Goal: Task Accomplishment & Management: Manage account settings

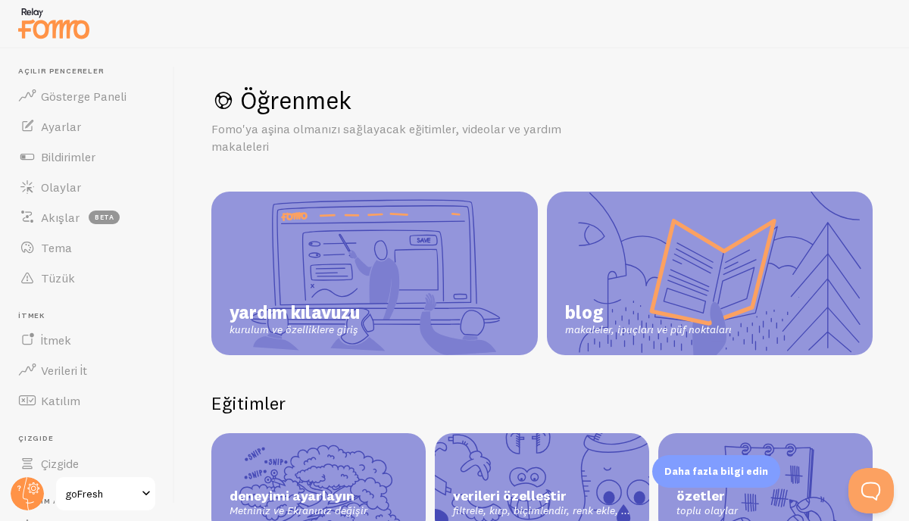
scroll to position [20, 0]
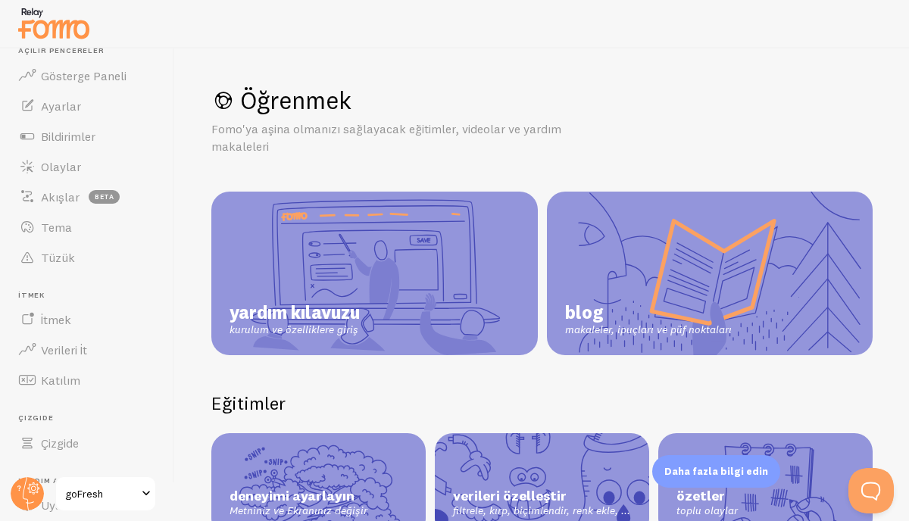
click at [680, 120] on div "Öğrenmek Fomo'ya aşina olmanızı sağlayacak eğitimler, videolar ve yardım makale…" at bounding box center [541, 120] width 661 height 70
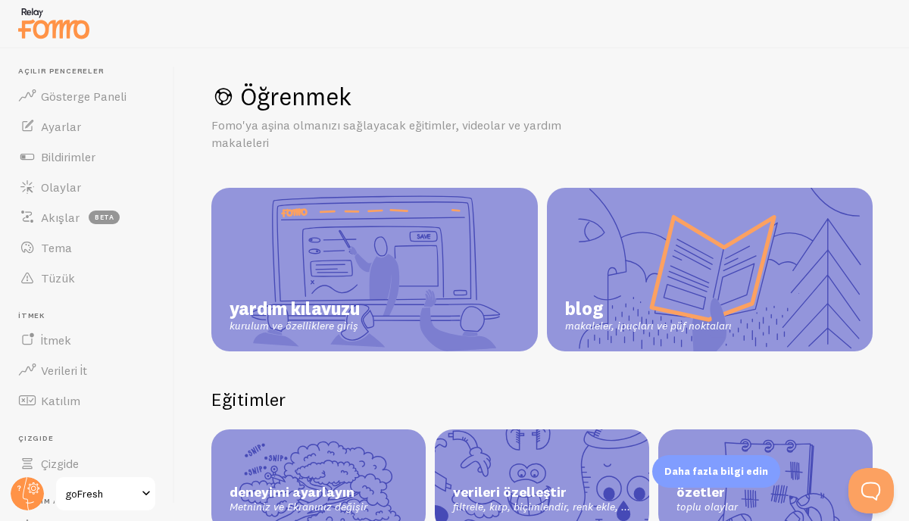
scroll to position [0, 0]
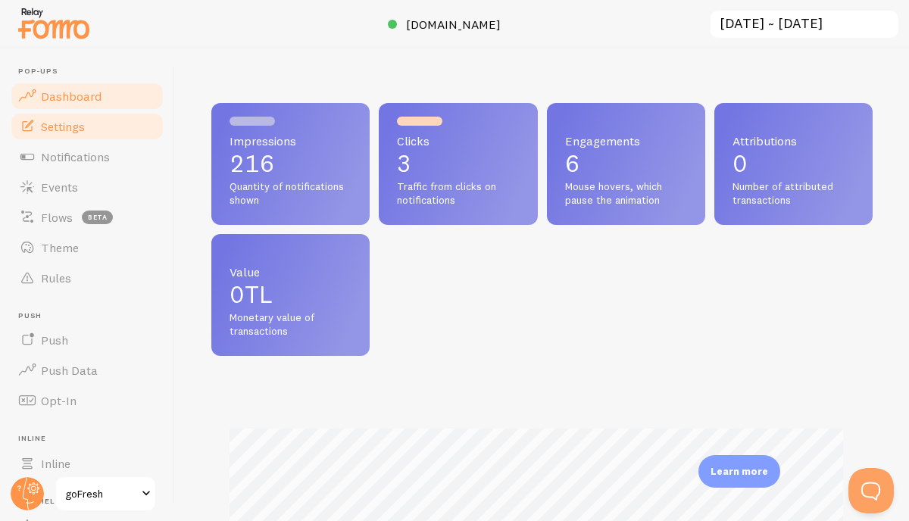
click at [98, 132] on link "Settings" at bounding box center [87, 126] width 156 height 30
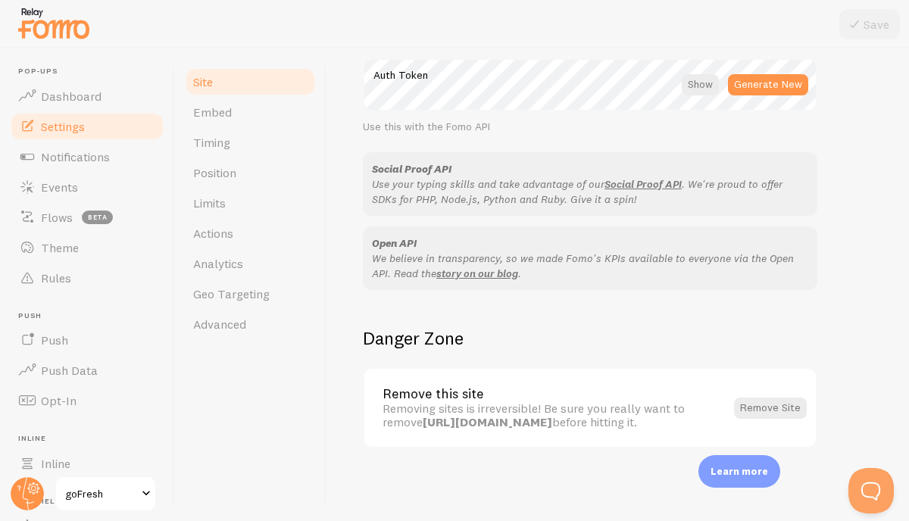
scroll to position [909, 0]
click at [221, 126] on link "Embed" at bounding box center [250, 112] width 133 height 30
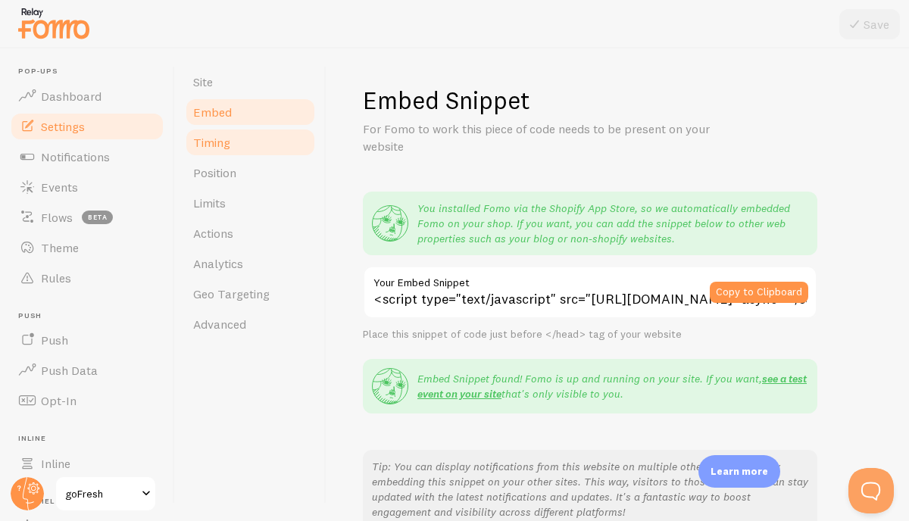
click at [217, 141] on span "Timing" at bounding box center [211, 142] width 37 height 15
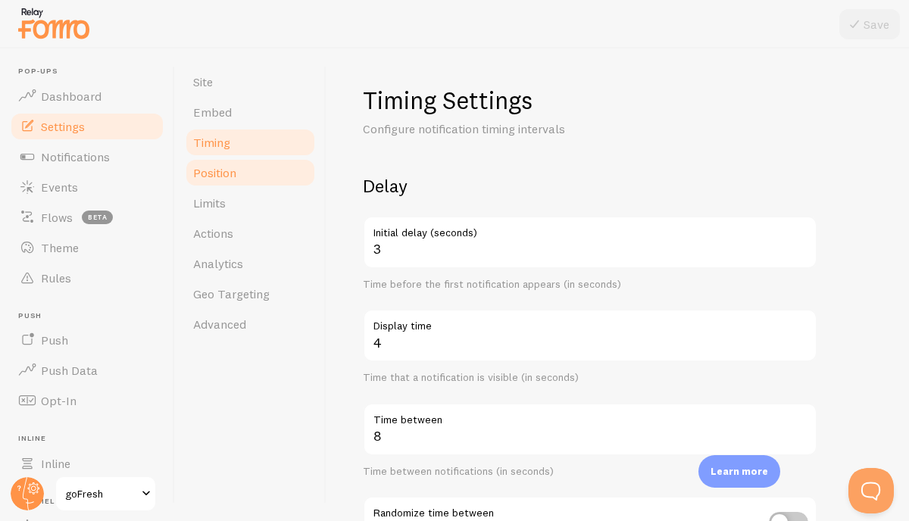
click at [233, 164] on link "Position" at bounding box center [250, 173] width 133 height 30
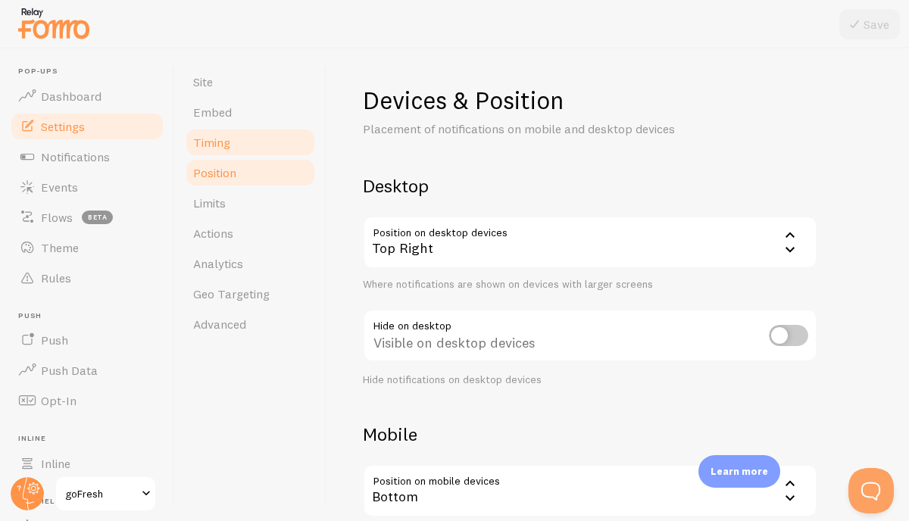
click at [233, 143] on link "Timing" at bounding box center [250, 142] width 133 height 30
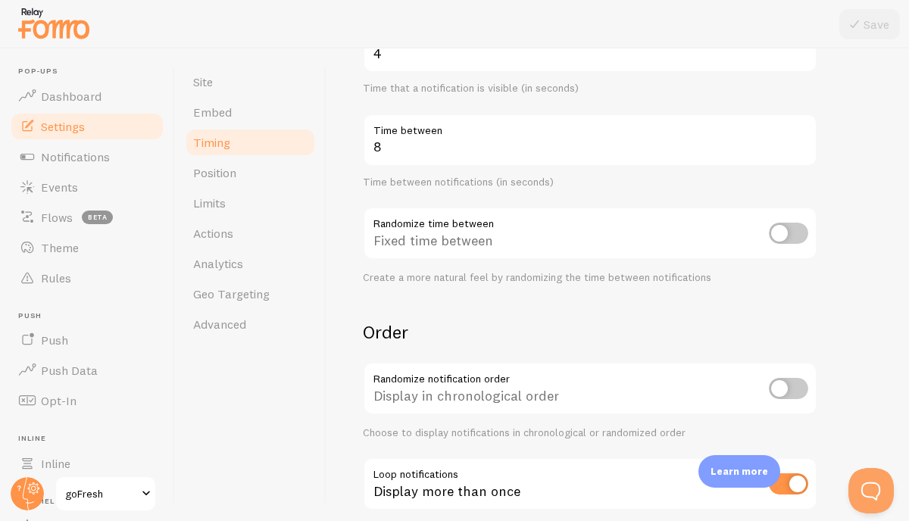
scroll to position [376, 0]
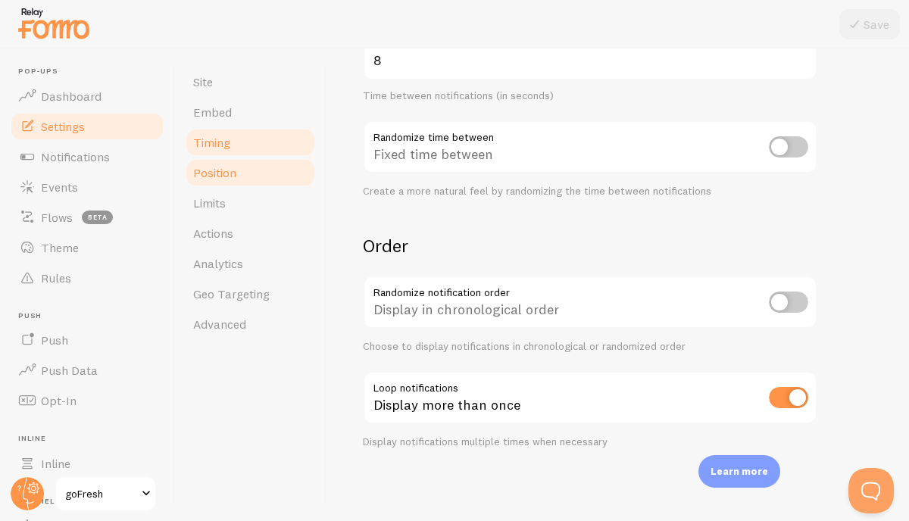
click at [233, 167] on span "Position" at bounding box center [214, 172] width 43 height 15
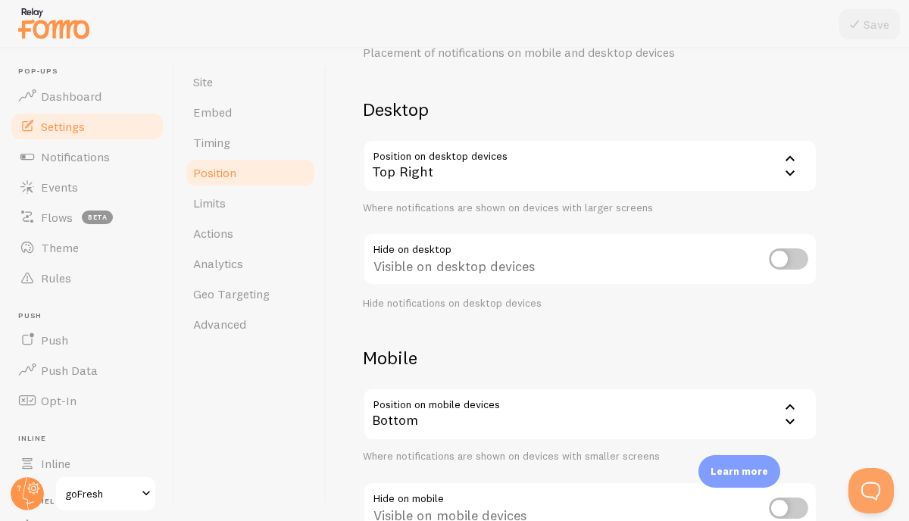
scroll to position [186, 0]
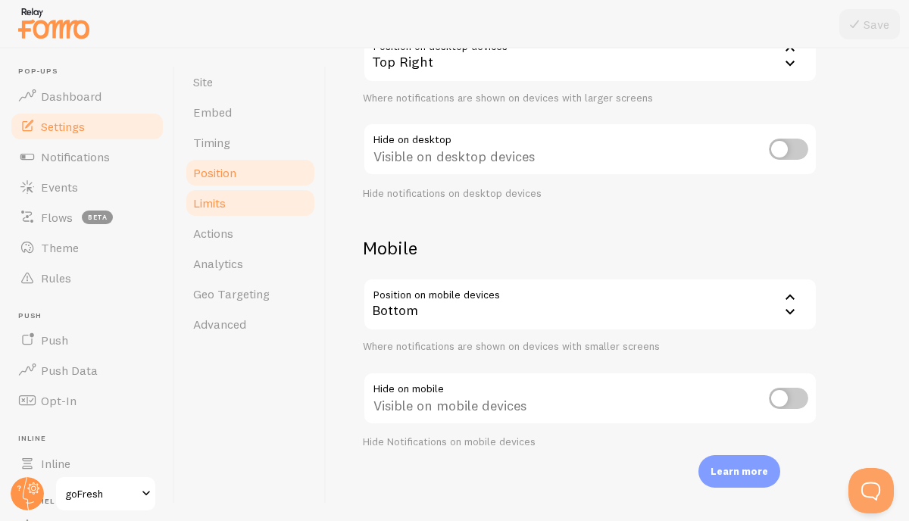
click at [240, 205] on link "Limits" at bounding box center [250, 203] width 133 height 30
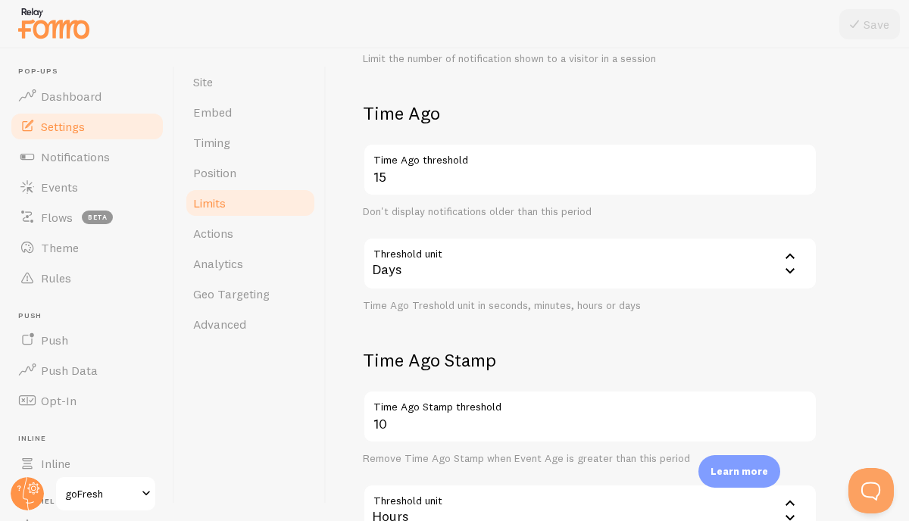
scroll to position [461, 0]
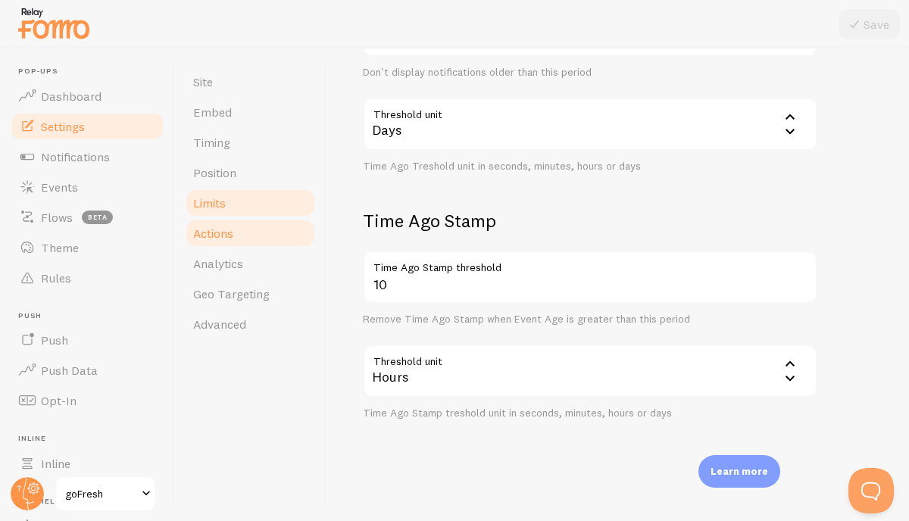
click at [252, 239] on link "Actions" at bounding box center [250, 233] width 133 height 30
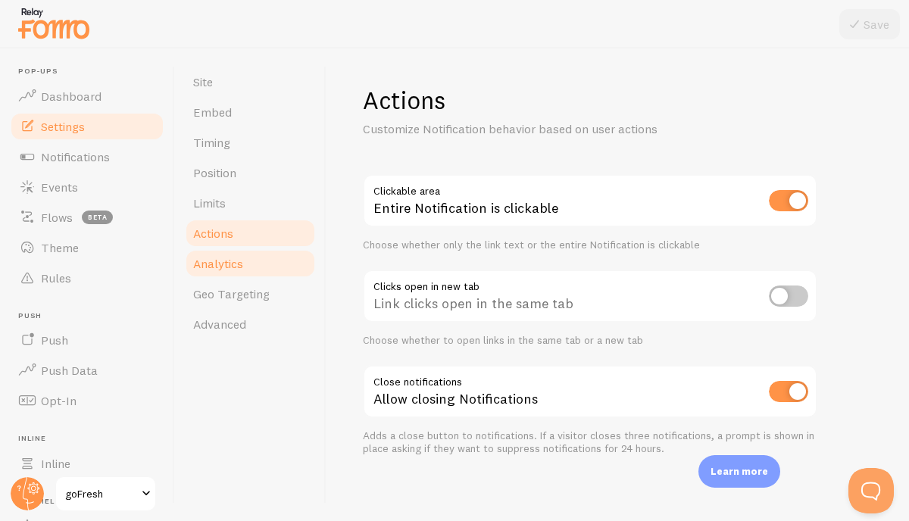
click at [250, 277] on link "Analytics" at bounding box center [250, 264] width 133 height 30
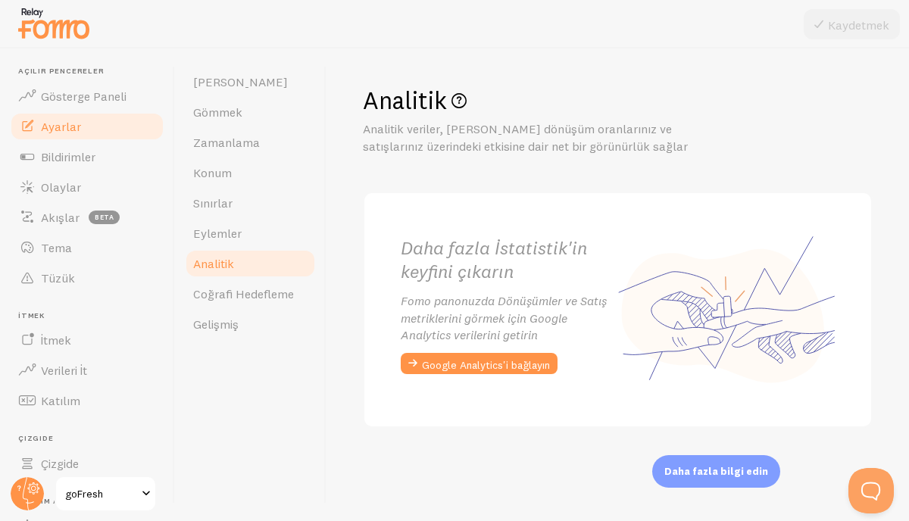
click at [460, 61] on div "Analitik Analitik veriler, Fomo'nun dönüşüm oranlarınız ve satışlarınız üzerind…" at bounding box center [618, 284] width 583 height 473
click at [244, 306] on link "Coğrafi Hedefleme" at bounding box center [250, 294] width 133 height 30
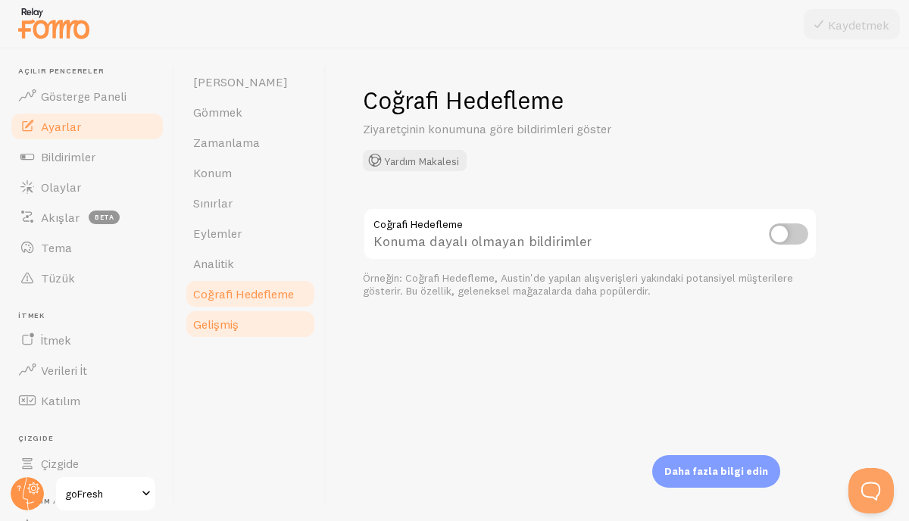
click at [244, 330] on link "Gelişmiş" at bounding box center [250, 324] width 133 height 30
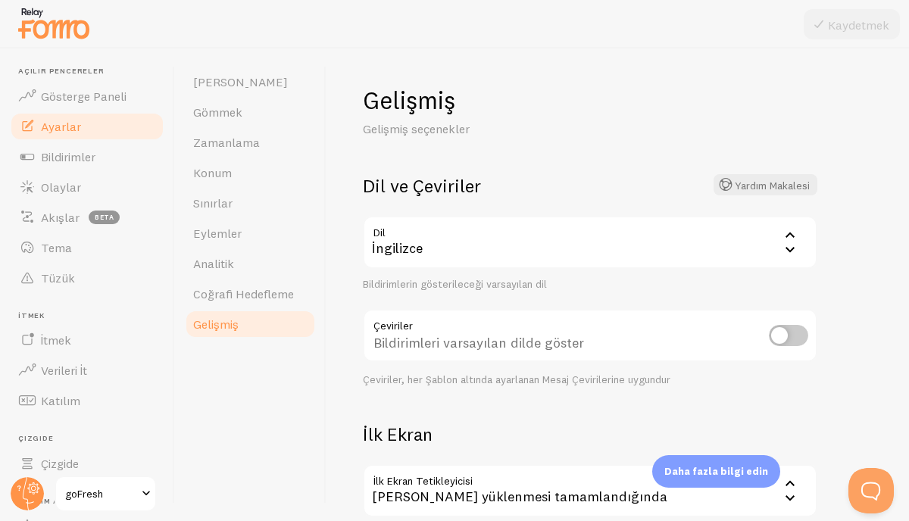
click at [566, 242] on div "İngilizce" at bounding box center [590, 242] width 455 height 53
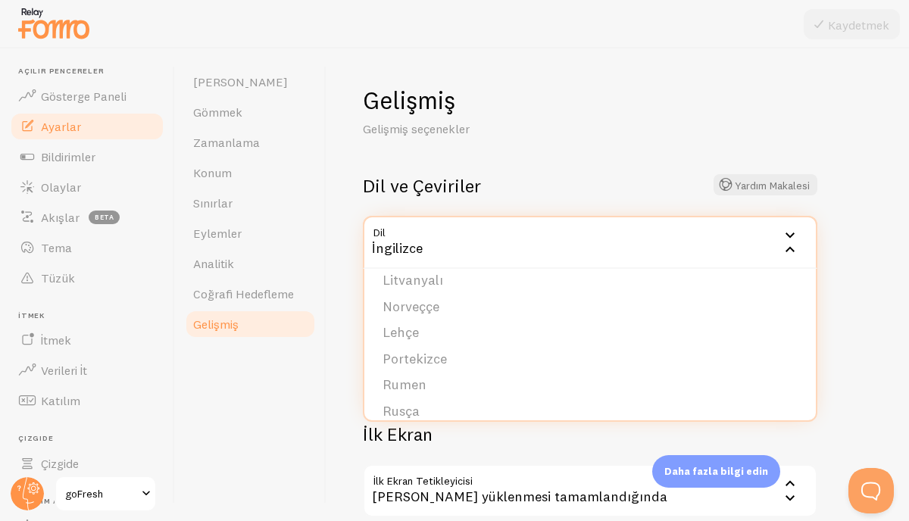
scroll to position [624, 0]
click at [437, 389] on li "Türkçe" at bounding box center [590, 399] width 452 height 27
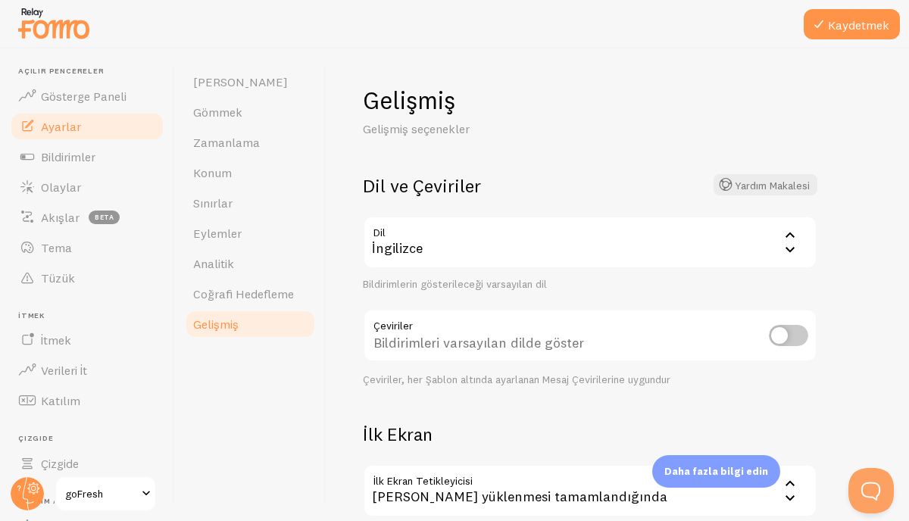
click at [580, 245] on div "İngilizce" at bounding box center [590, 242] width 455 height 53
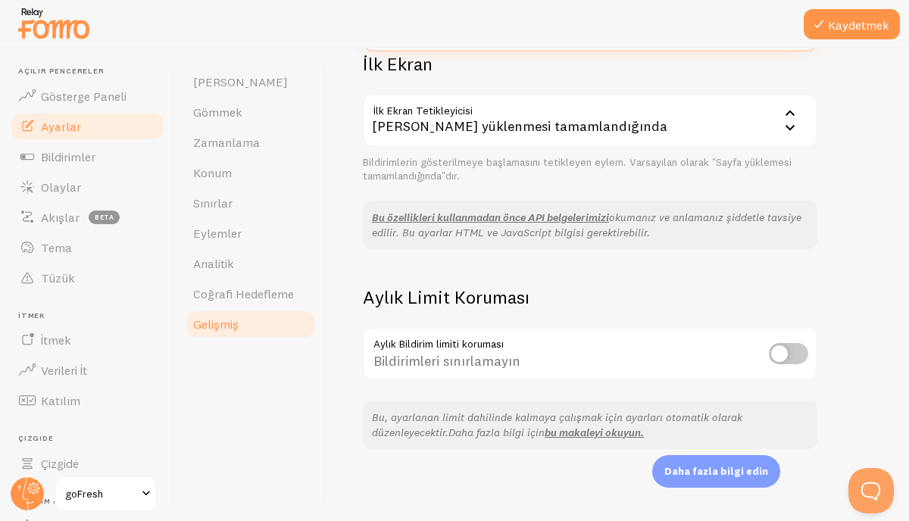
scroll to position [110, 0]
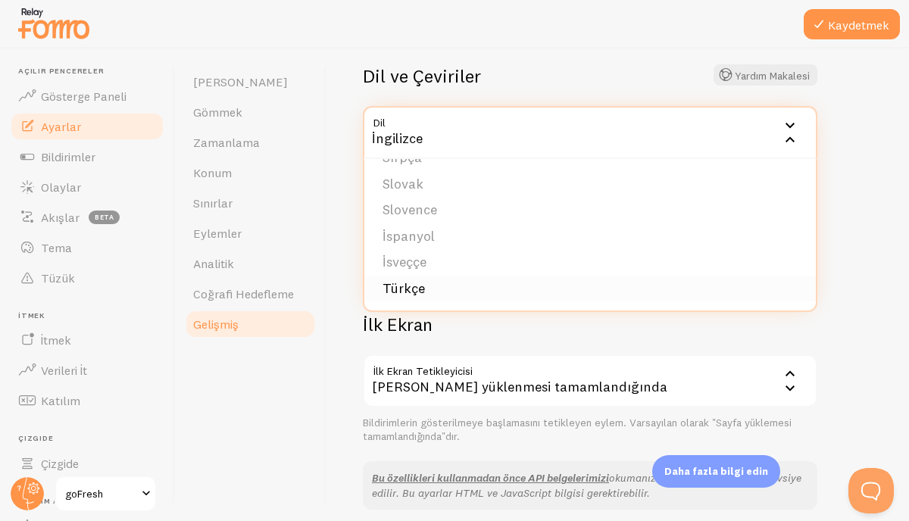
click at [418, 292] on font "Türkçe" at bounding box center [404, 288] width 42 height 17
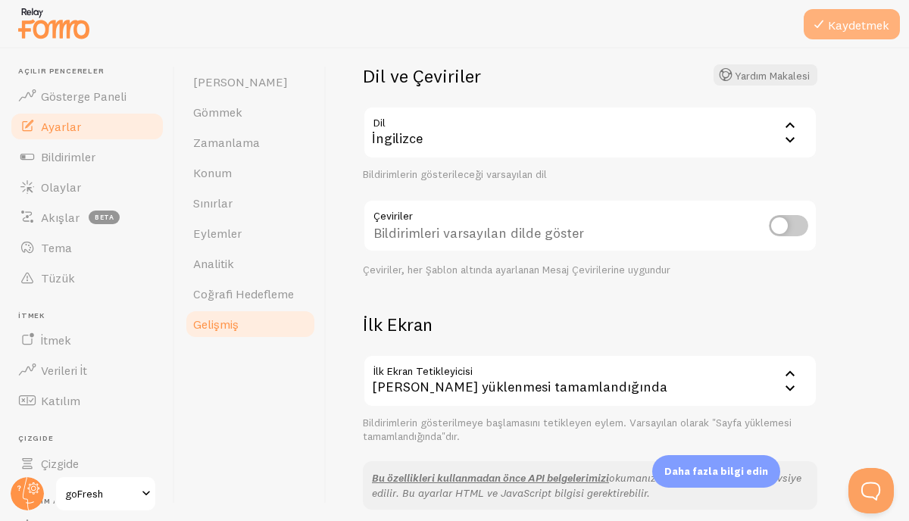
click at [865, 23] on font "Kaydetmek" at bounding box center [858, 24] width 61 height 15
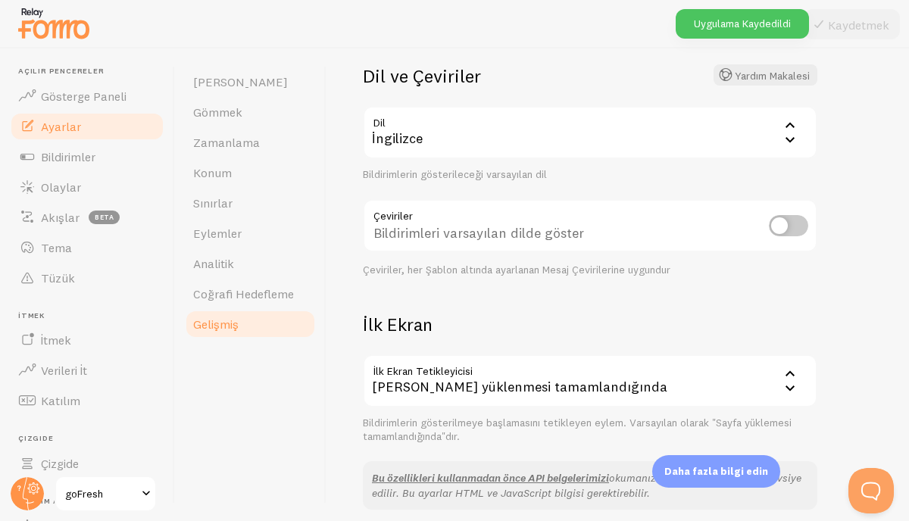
click at [724, 132] on div "İngilizce" at bounding box center [590, 132] width 455 height 53
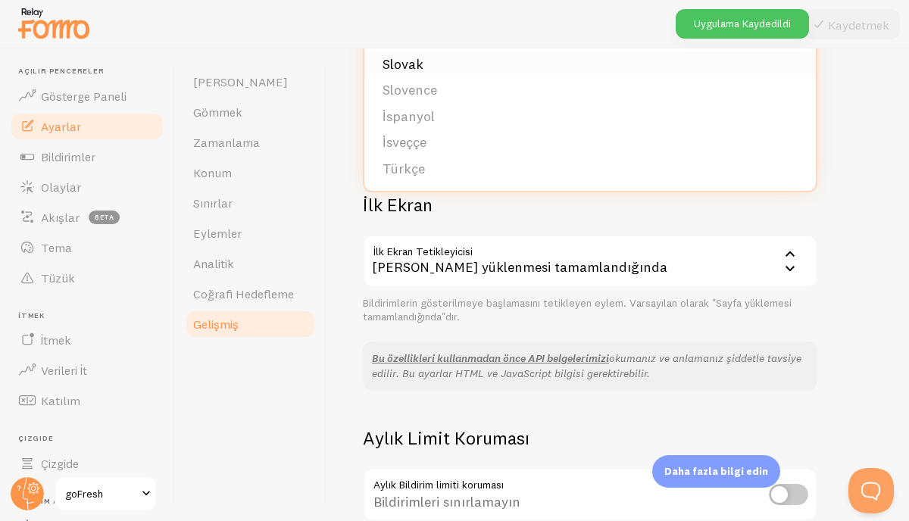
scroll to position [142, 0]
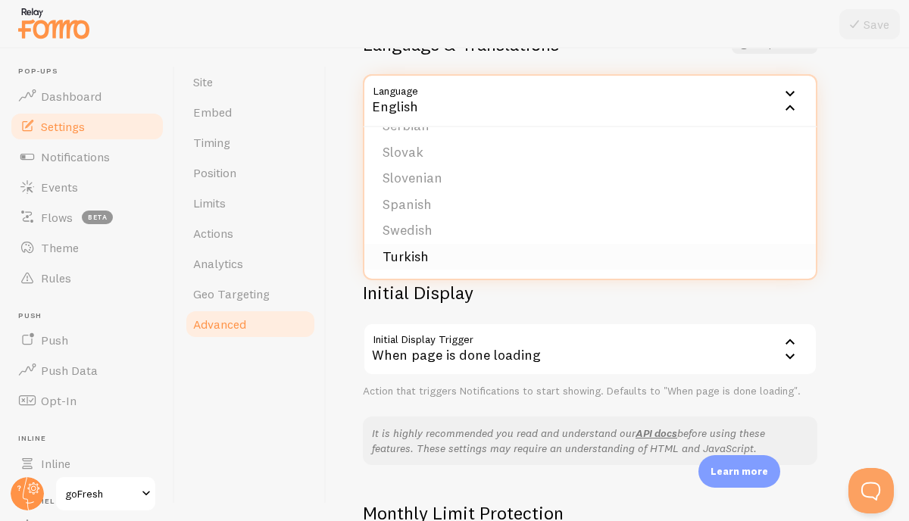
click at [430, 258] on li "Turkish" at bounding box center [590, 257] width 452 height 27
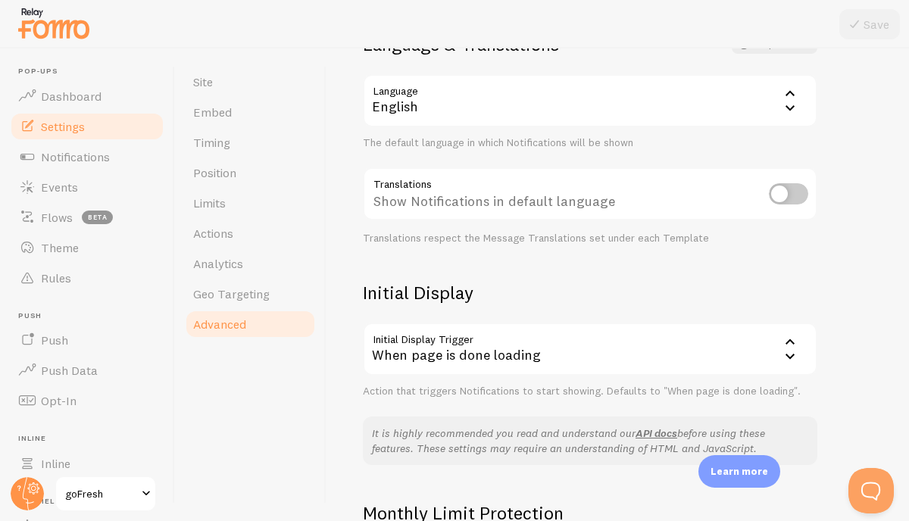
click at [428, 105] on div "English" at bounding box center [590, 100] width 455 height 53
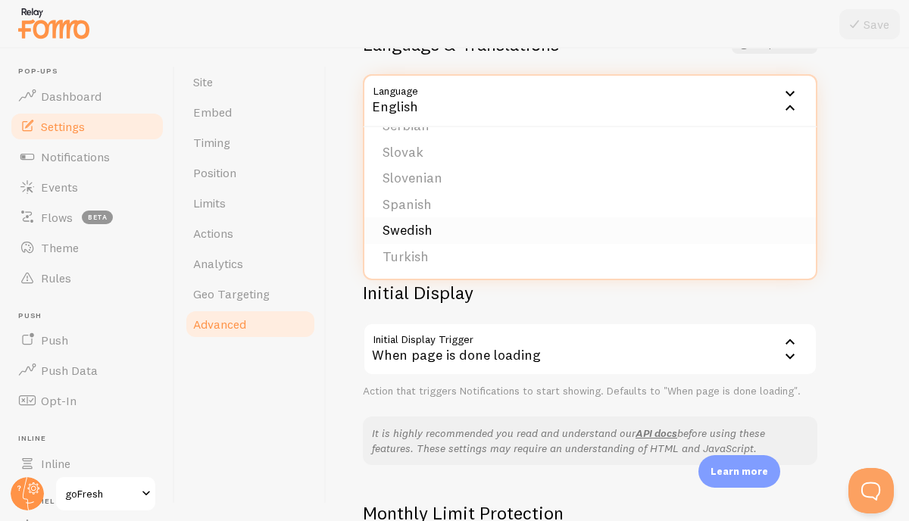
click at [405, 239] on li "Swedish" at bounding box center [590, 230] width 452 height 27
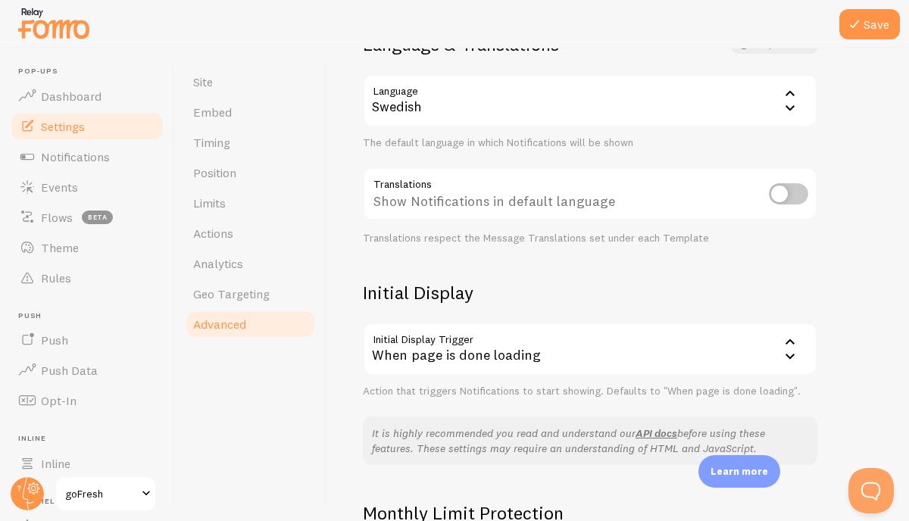
click at [417, 117] on div "Swedish" at bounding box center [590, 100] width 455 height 53
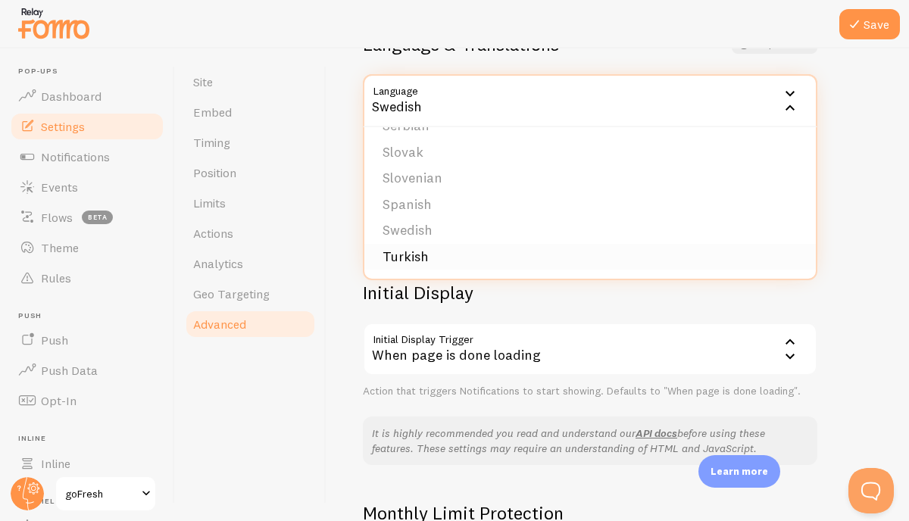
click at [399, 249] on li "Turkish" at bounding box center [590, 257] width 452 height 27
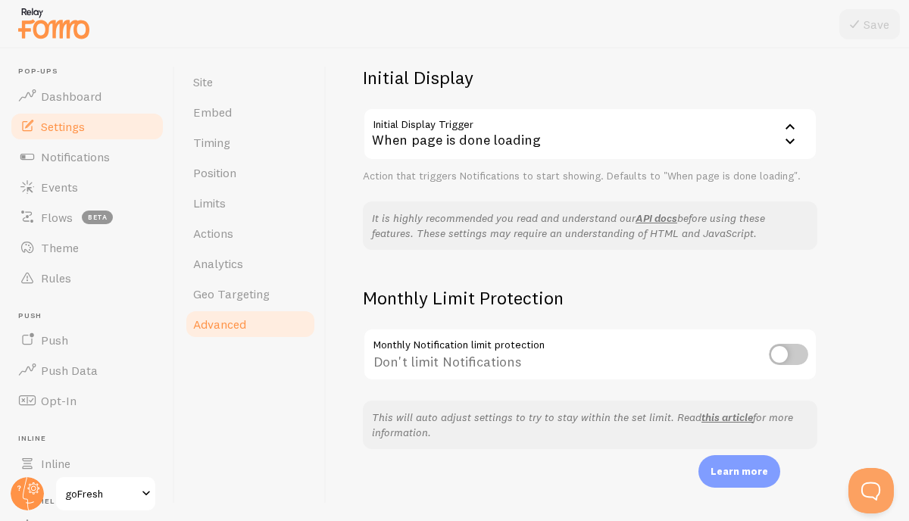
scroll to position [358, 0]
click at [231, 295] on span "Geo Targeting" at bounding box center [231, 293] width 77 height 15
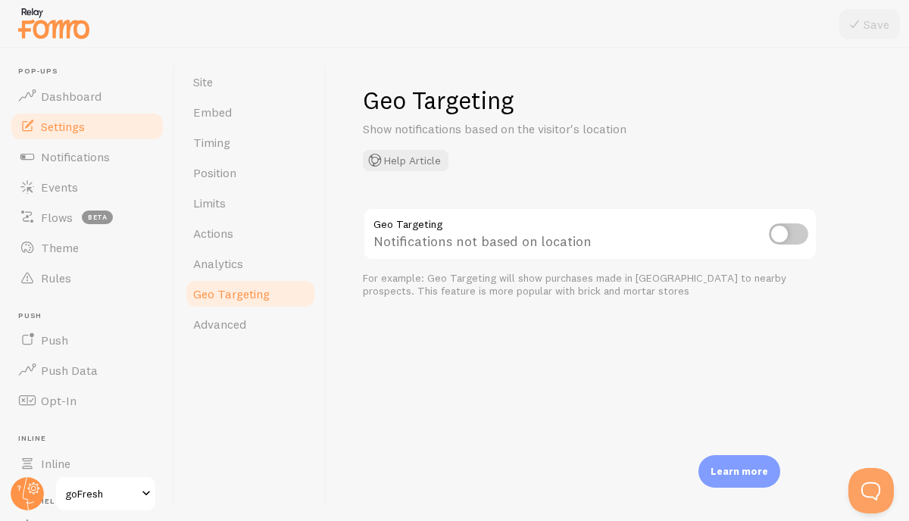
click at [793, 102] on h1 "Geo Targeting" at bounding box center [618, 100] width 510 height 31
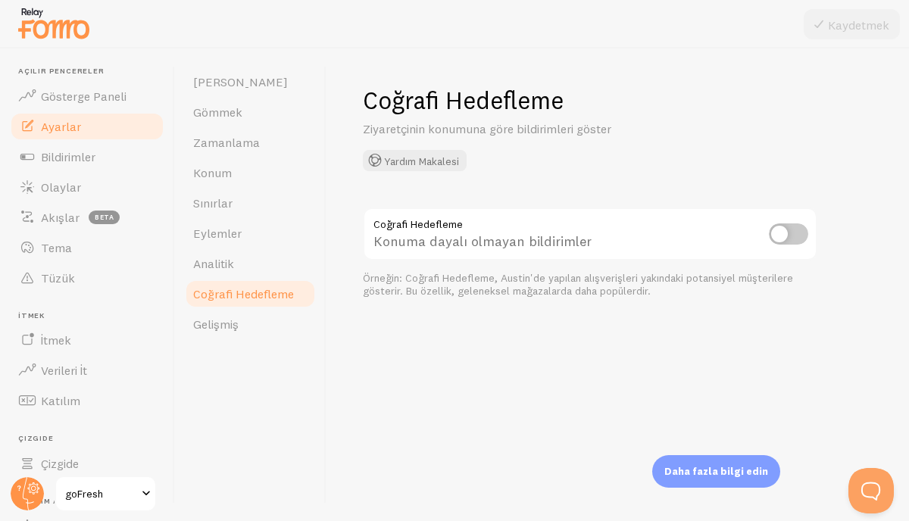
click at [706, 99] on h1 "Coğrafi Hedefleme" at bounding box center [618, 100] width 510 height 31
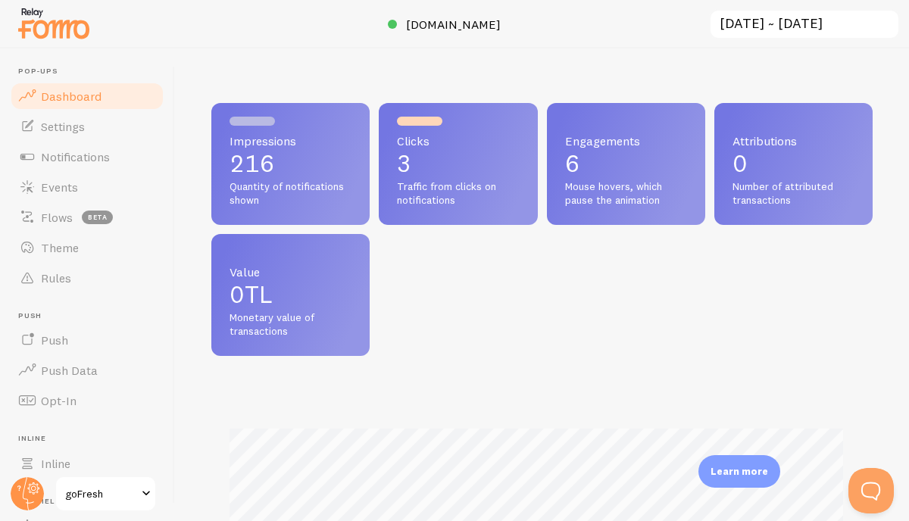
scroll to position [398, 650]
